Goal: Task Accomplishment & Management: Complete application form

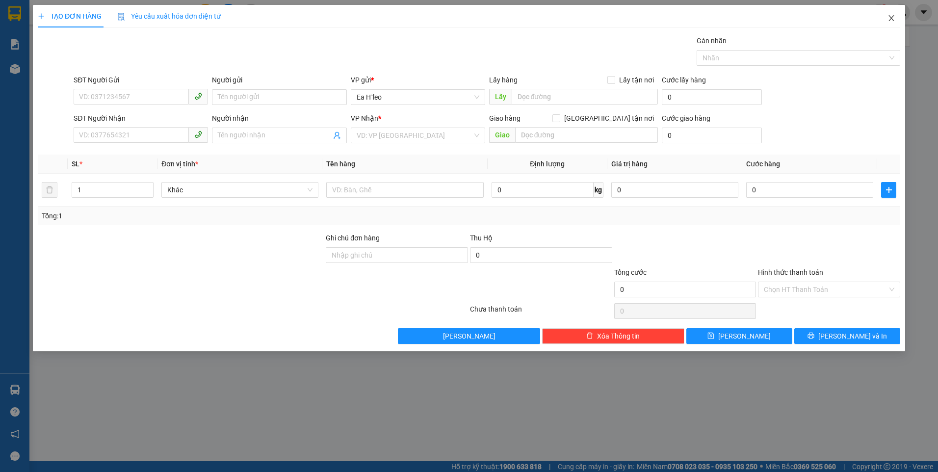
click at [890, 18] on icon "close" at bounding box center [891, 18] width 5 height 6
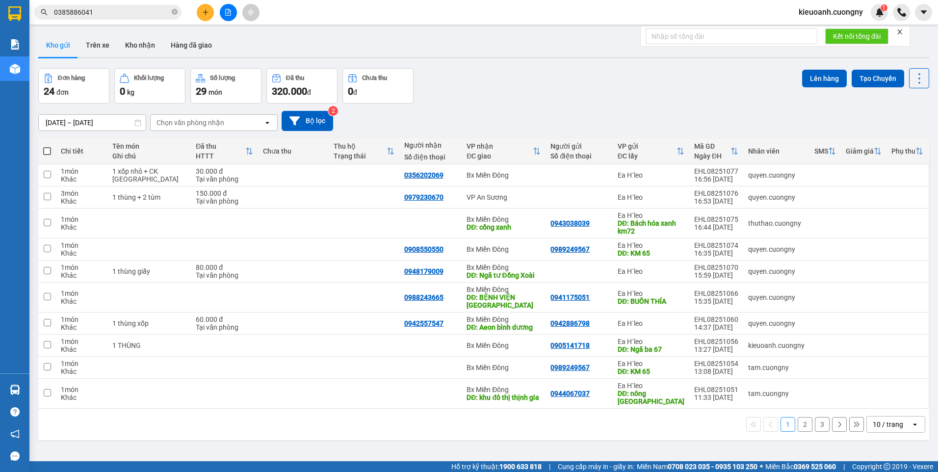
click at [128, 10] on input "0385886041" at bounding box center [112, 12] width 116 height 11
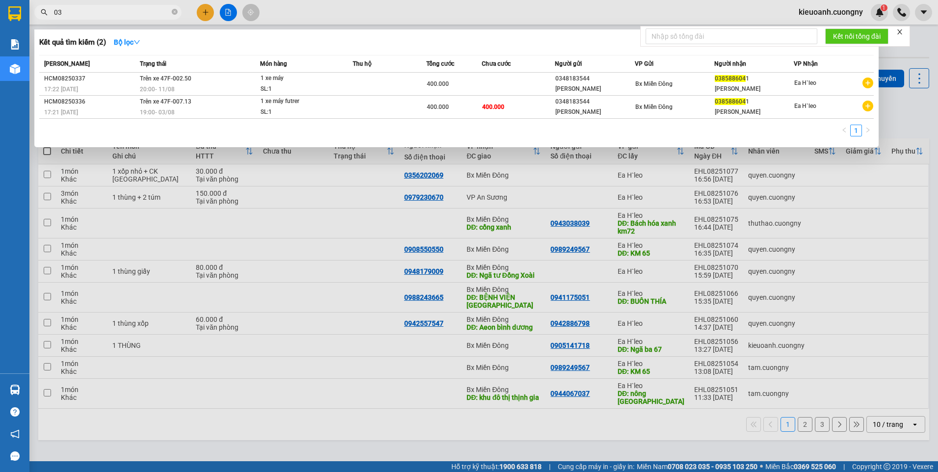
type input "0"
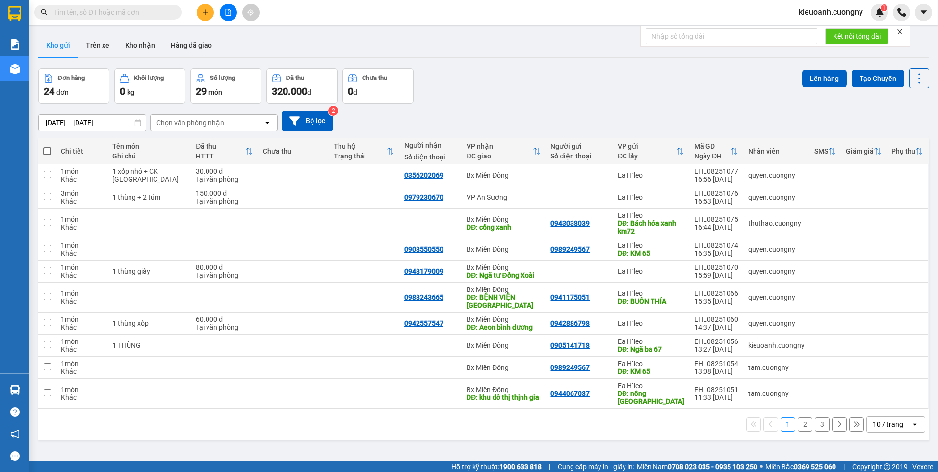
paste input "0917171289"
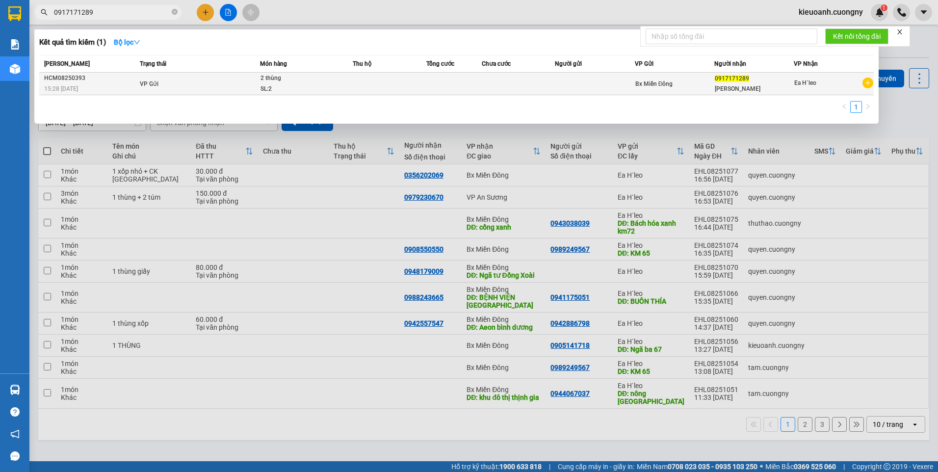
type input "0917171289"
click at [405, 85] on td at bounding box center [390, 84] width 74 height 23
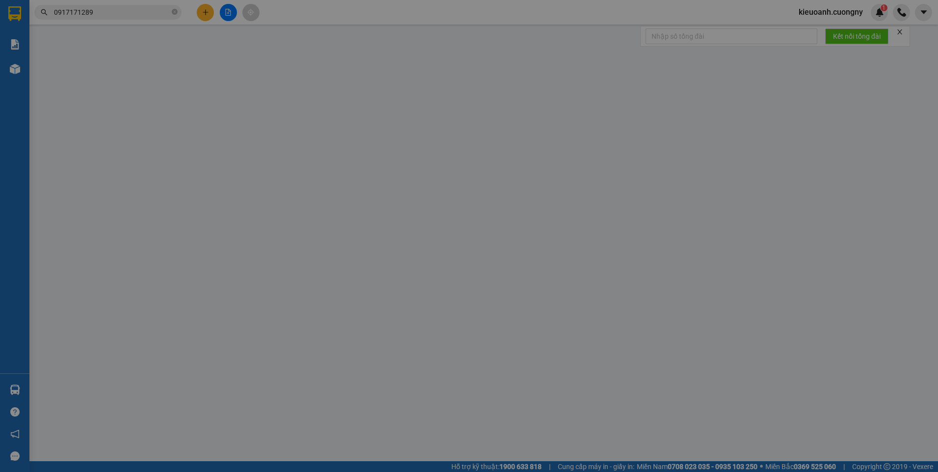
type input "0917171289"
type input "[PERSON_NAME]"
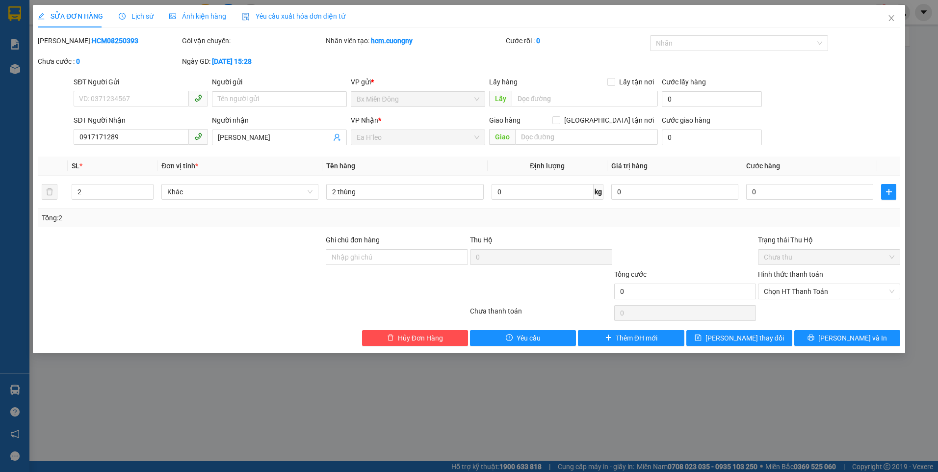
click at [15, 18] on div "SỬA ĐƠN HÀNG Lịch sử Ảnh kiện hàng Yêu cầu xuất hóa đơn điện tử Total Paid Fee …" at bounding box center [469, 236] width 938 height 472
click at [890, 20] on icon "close" at bounding box center [892, 18] width 8 height 8
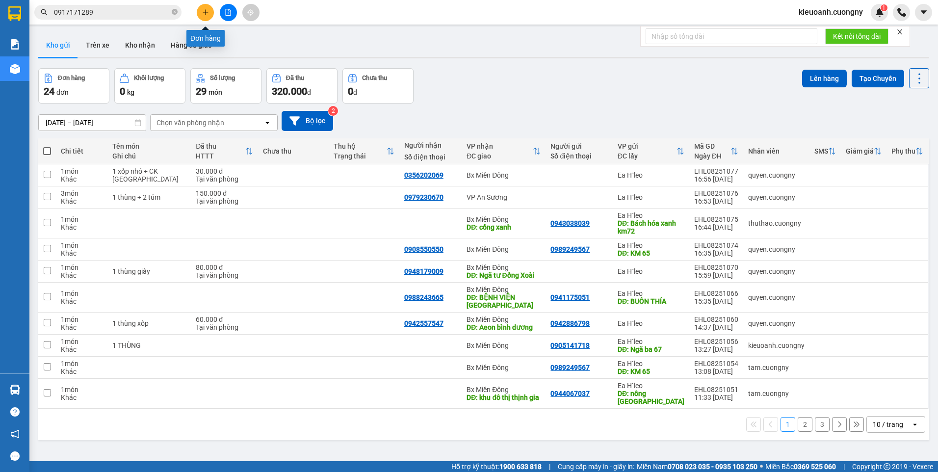
click at [208, 18] on button at bounding box center [205, 12] width 17 height 17
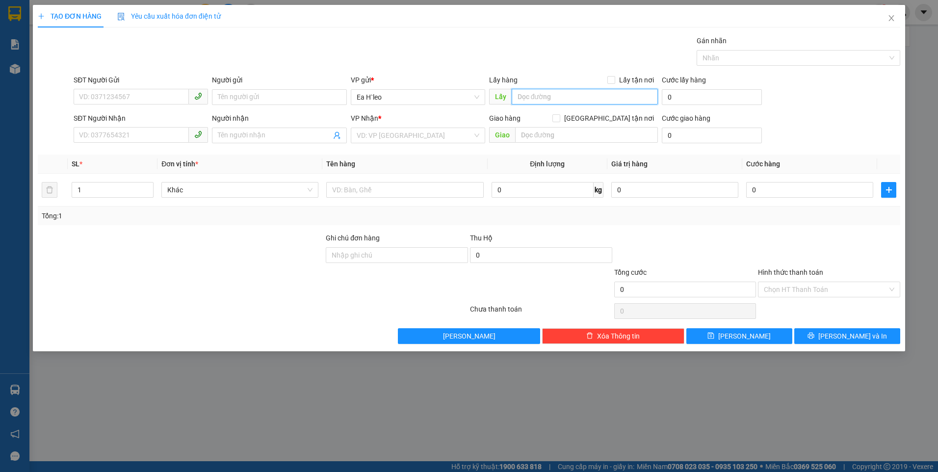
click at [563, 101] on input "text" at bounding box center [585, 97] width 147 height 16
type input "Km 65"
click at [439, 132] on input "search" at bounding box center [415, 135] width 116 height 15
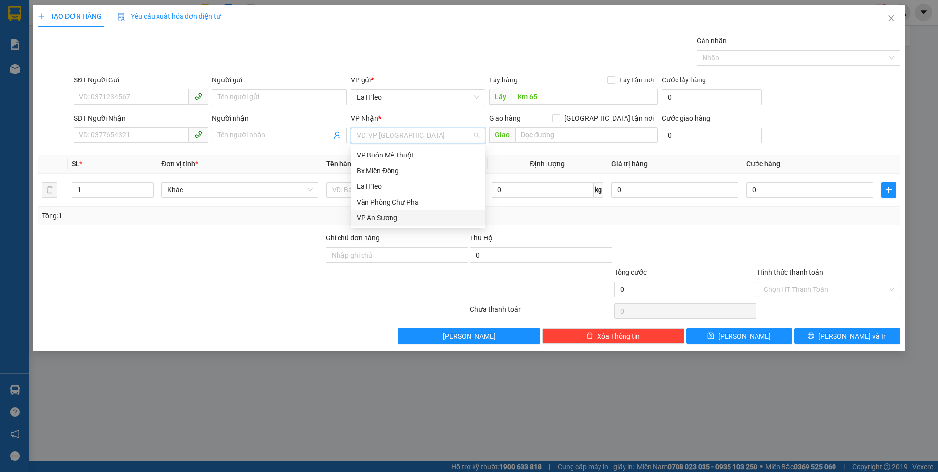
click at [401, 212] on div "VP An Sương" at bounding box center [418, 217] width 123 height 11
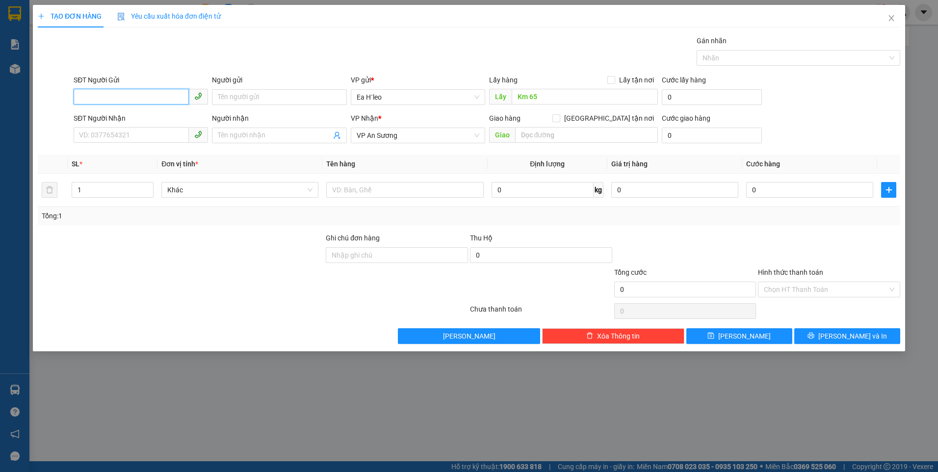
click at [153, 95] on input "SĐT Người Gửi" at bounding box center [131, 97] width 115 height 16
paste input "0364569927"
type input "0364569927"
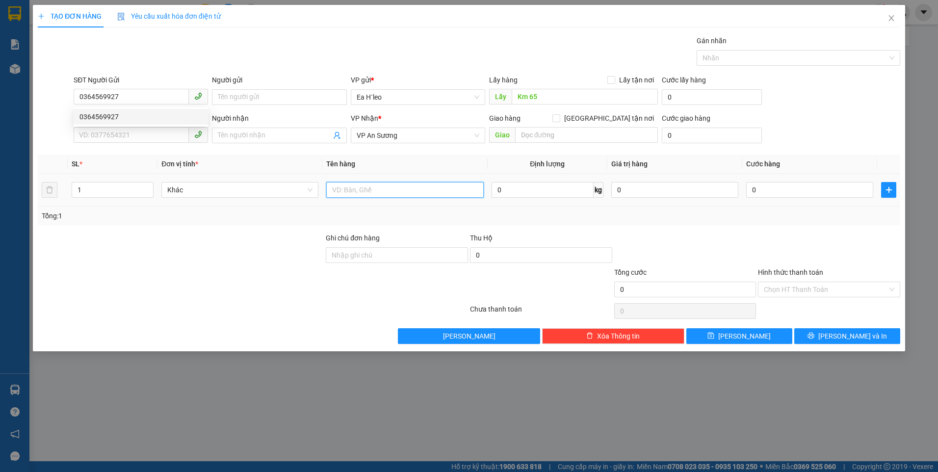
click at [398, 191] on input "text" at bounding box center [404, 190] width 157 height 16
type input "1 THÙNG"
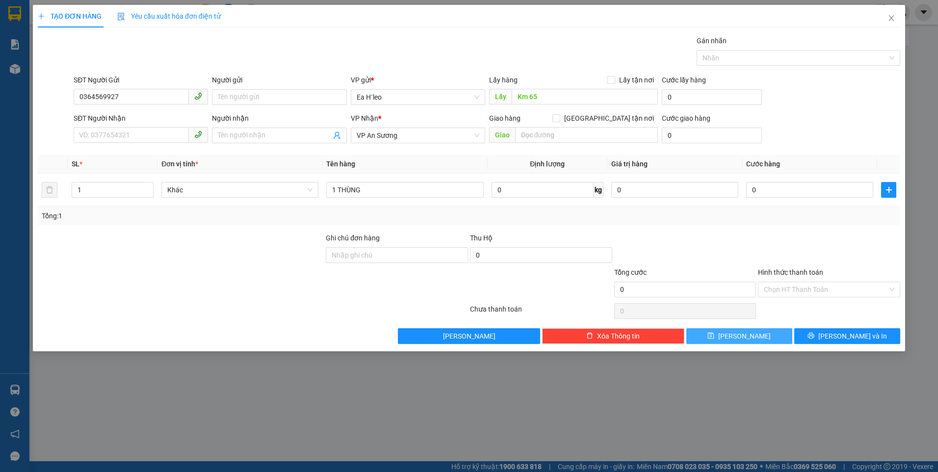
click at [770, 341] on button "[PERSON_NAME]" at bounding box center [739, 336] width 106 height 16
click at [888, 17] on icon "close" at bounding box center [892, 18] width 8 height 8
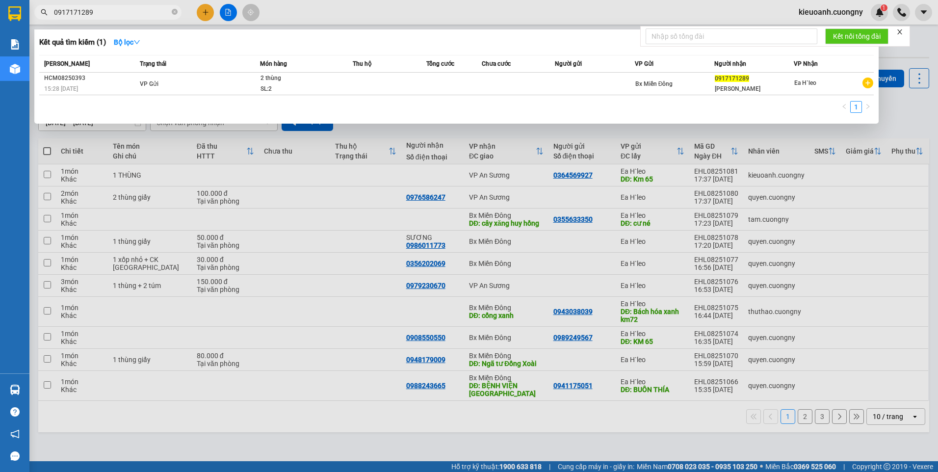
click at [122, 16] on input "0917171289" at bounding box center [112, 12] width 116 height 11
type input "0"
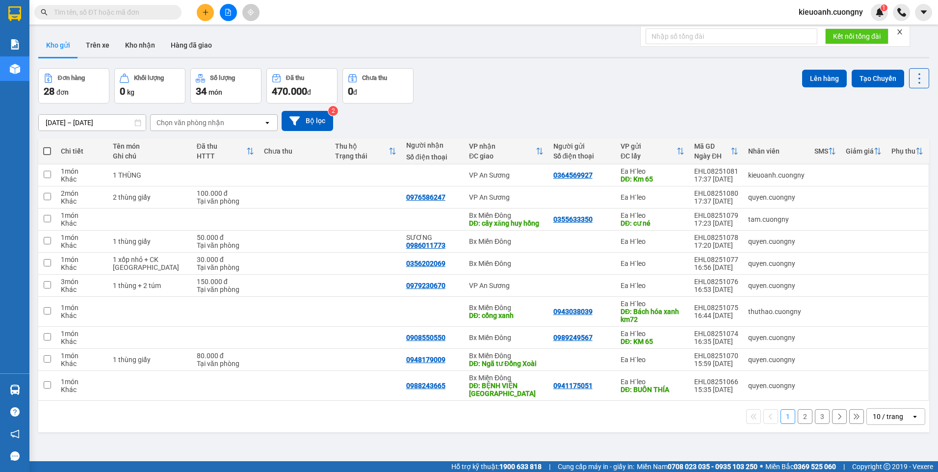
paste input "0967061525"
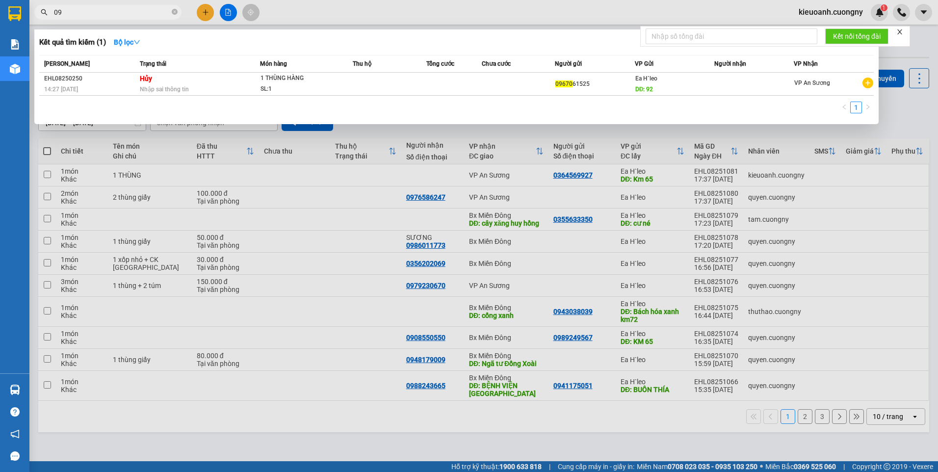
type input "0"
